Goal: Task Accomplishment & Management: Manage account settings

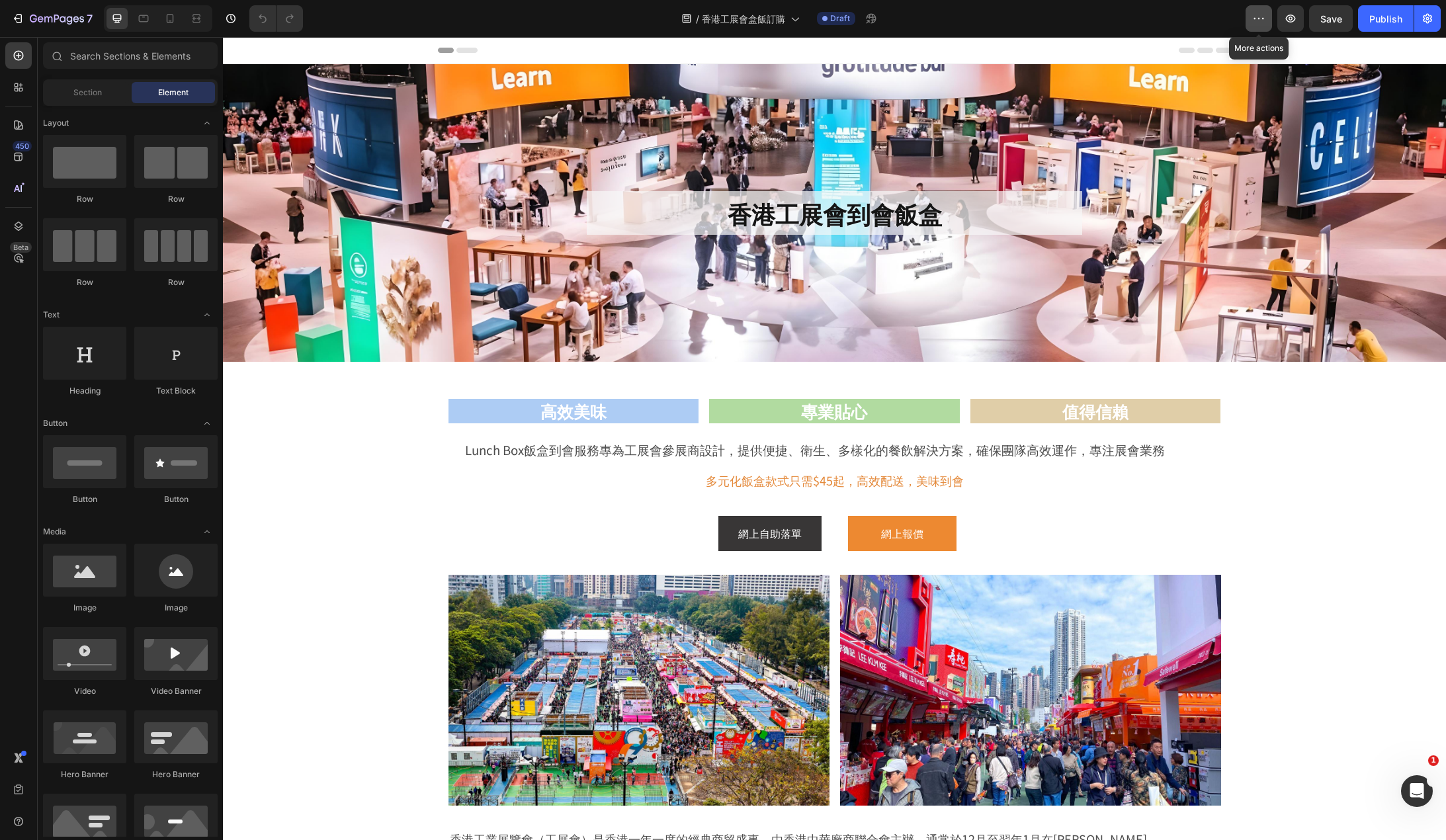
click at [1264, 19] on icon "button" at bounding box center [1263, 19] width 2 height 2
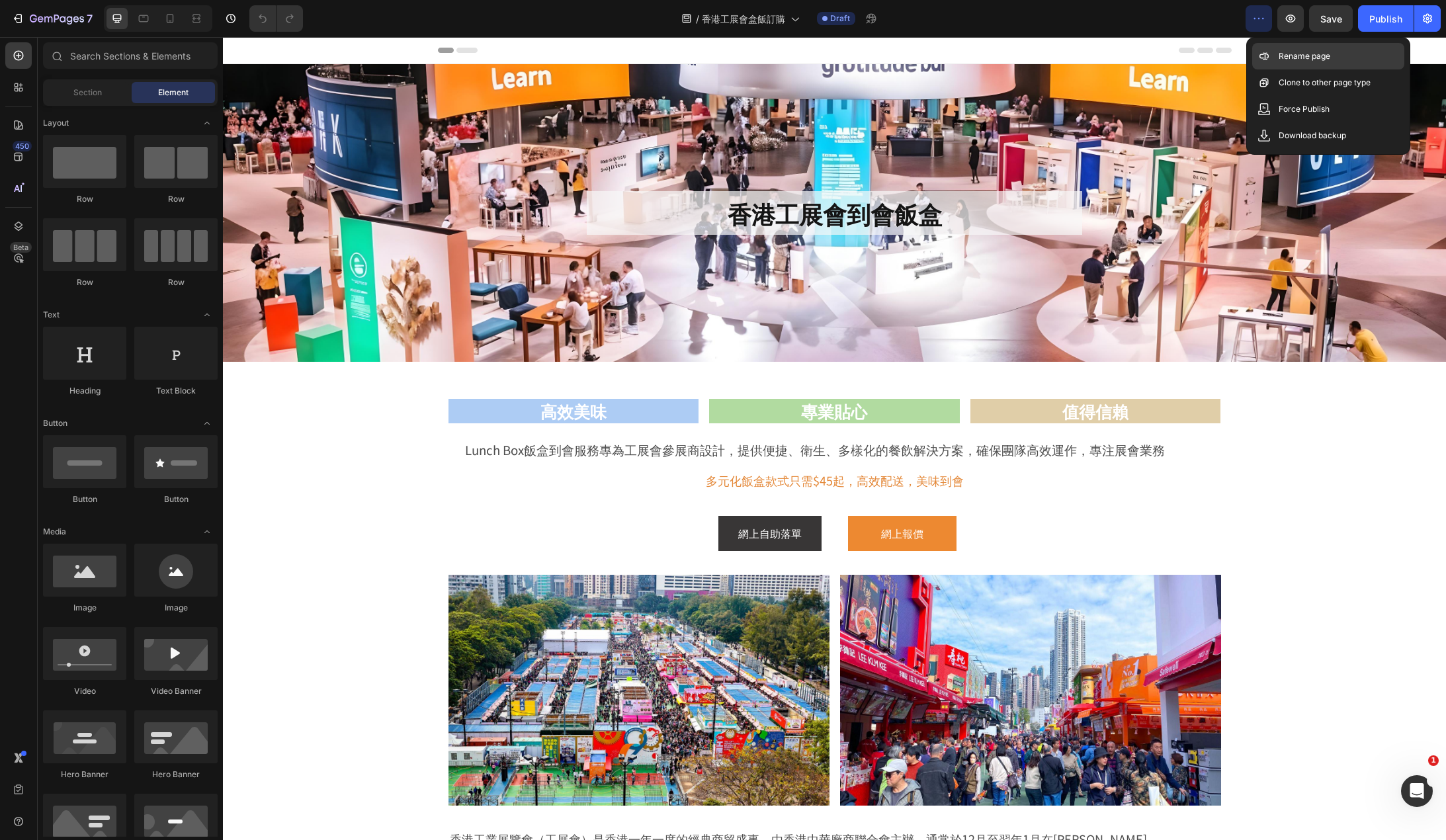
click at [1291, 52] on p "Rename page" at bounding box center [1304, 56] width 52 height 13
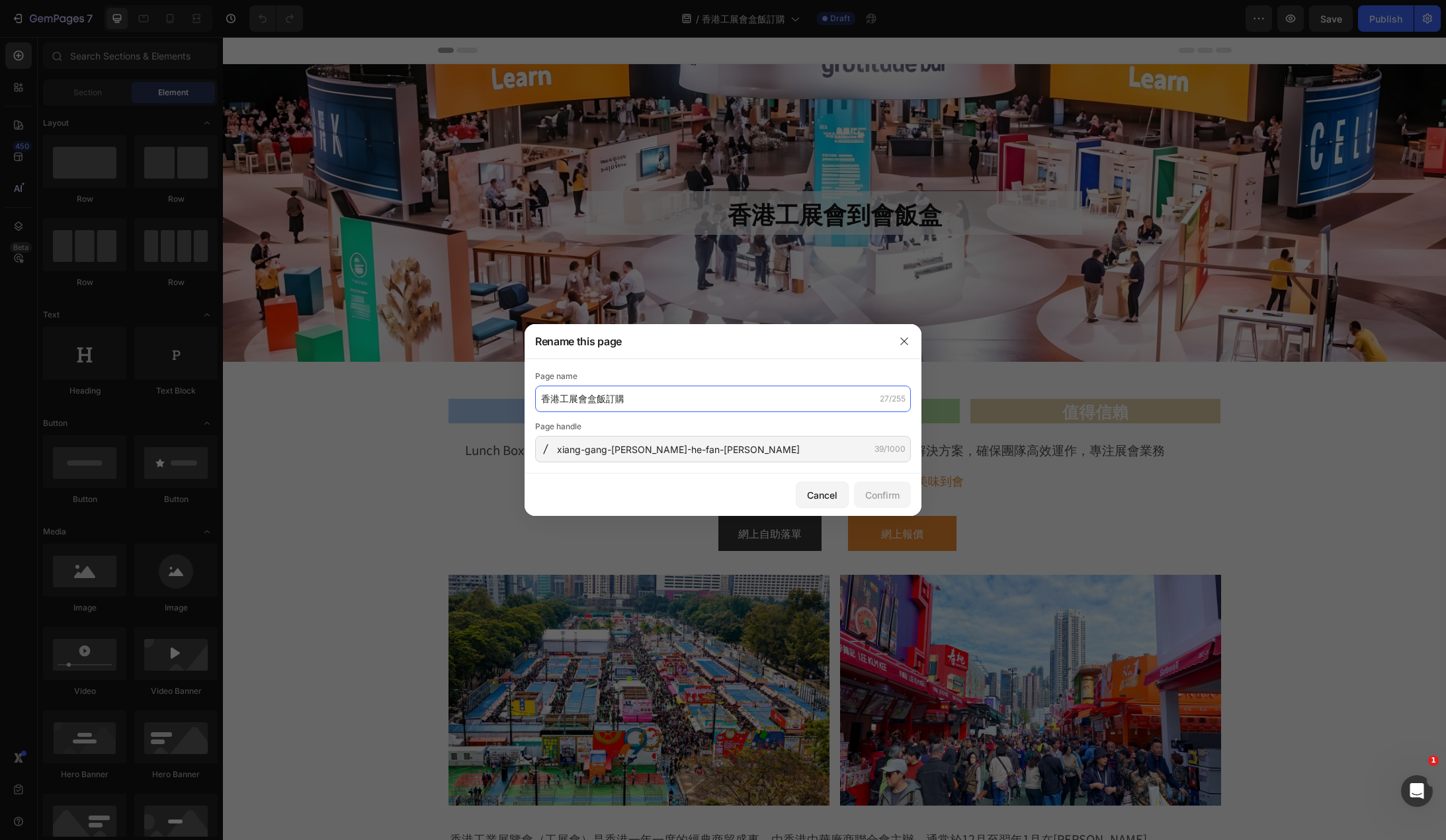
click at [646, 401] on input "香港工展會盒飯訂購" at bounding box center [723, 399] width 376 height 26
click at [592, 403] on input "香港工展會盒飯訂購" at bounding box center [723, 399] width 376 height 26
drag, startPoint x: 563, startPoint y: 397, endPoint x: 586, endPoint y: 403, distance: 23.8
click at [586, 403] on input "香港工展會盒飯訂購" at bounding box center [723, 399] width 376 height 26
click at [896, 339] on button "button" at bounding box center [904, 341] width 21 height 21
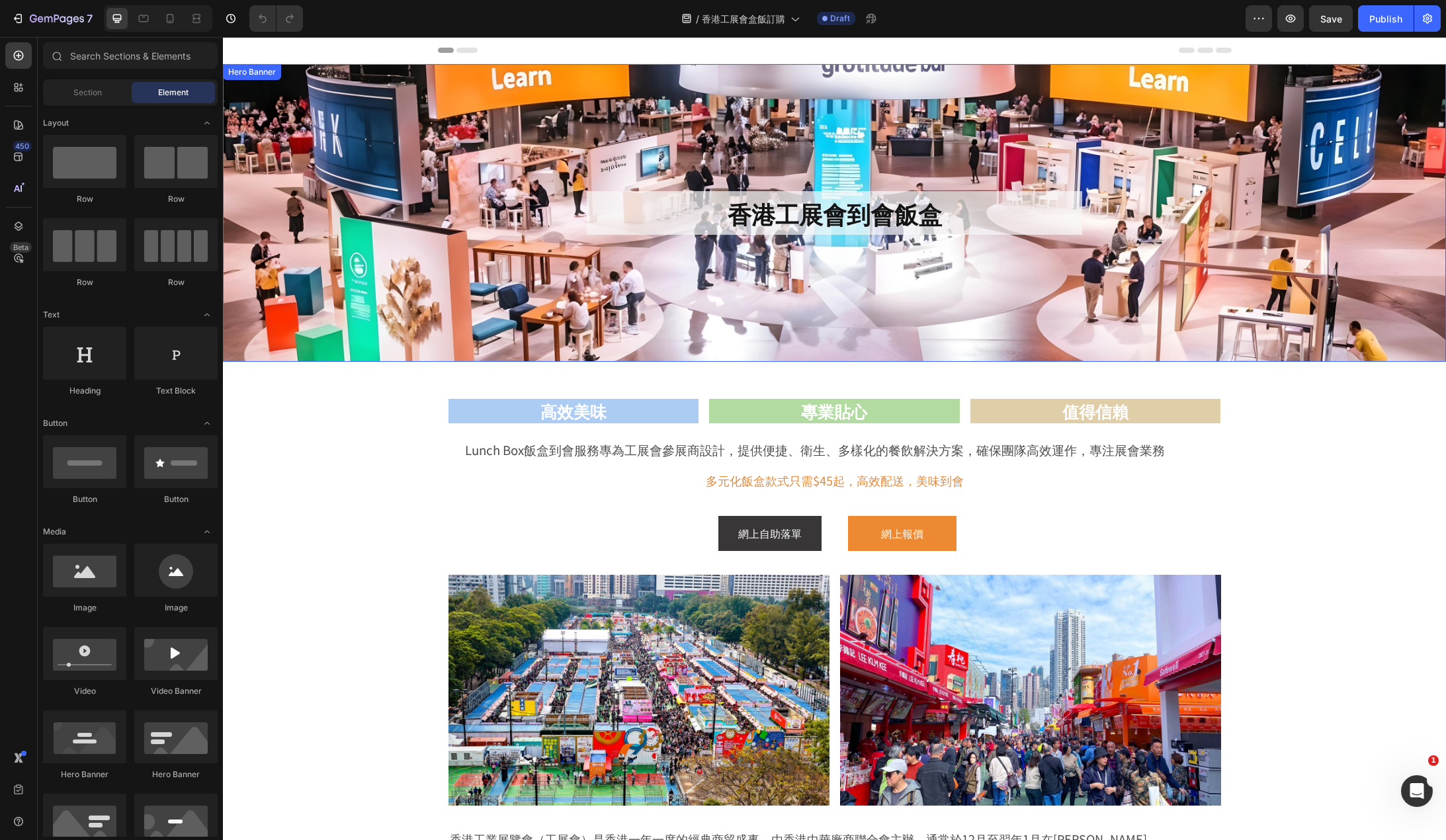
click at [1263, 158] on div "Background Image" at bounding box center [835, 212] width 1223 height 298
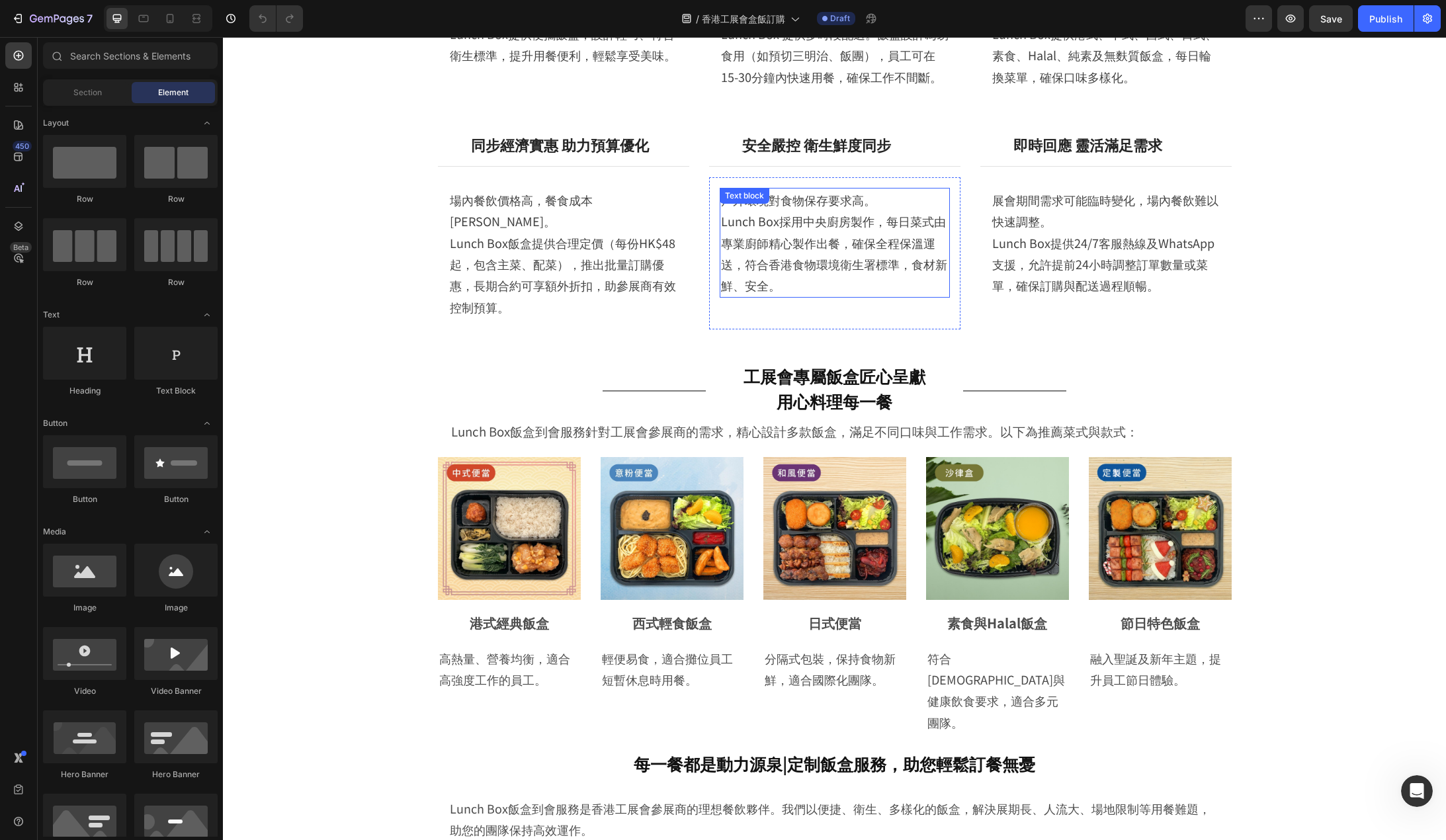
scroll to position [1008, 0]
